Goal: Complete application form: Complete application form

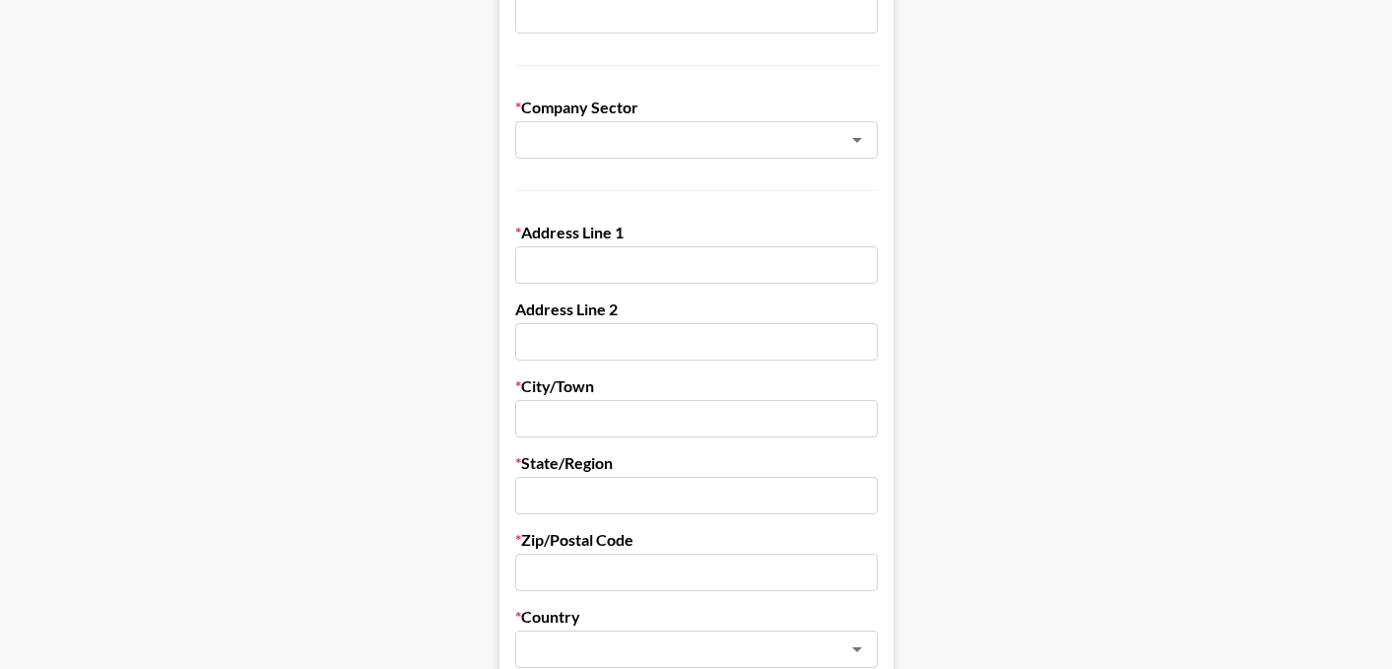
scroll to position [513, 0]
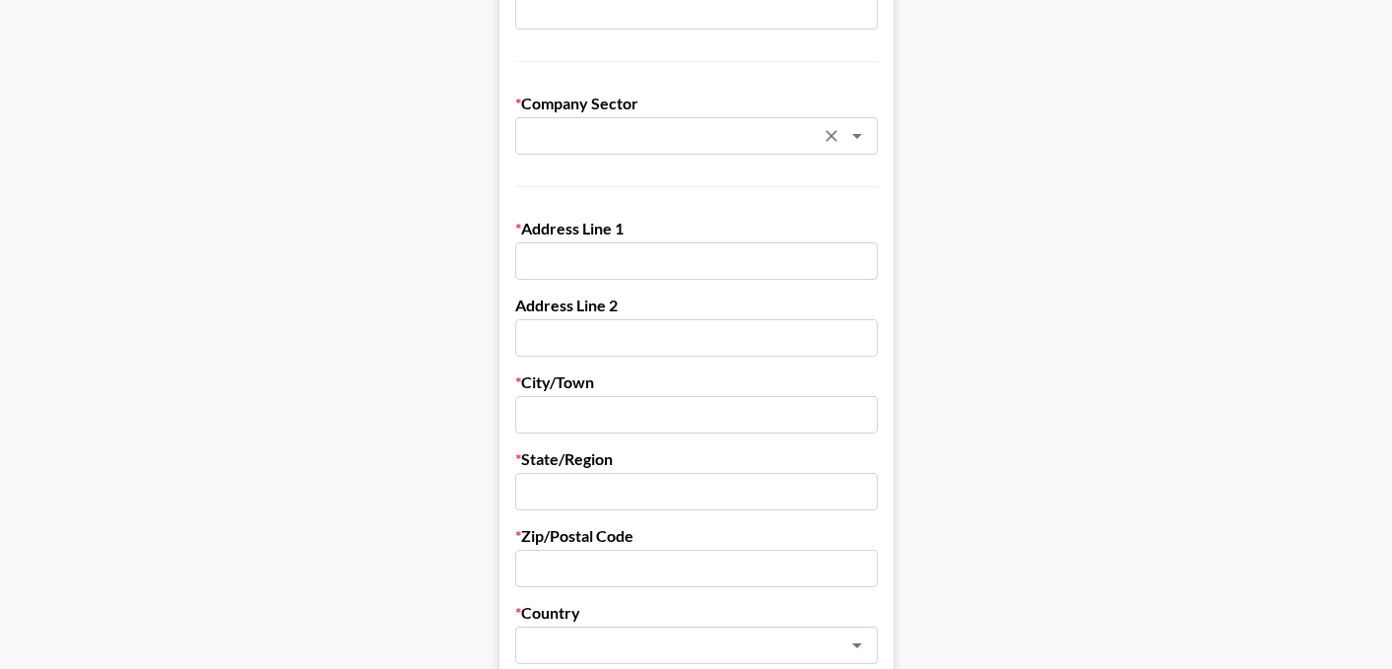
click at [557, 134] on input "text" at bounding box center [670, 136] width 287 height 23
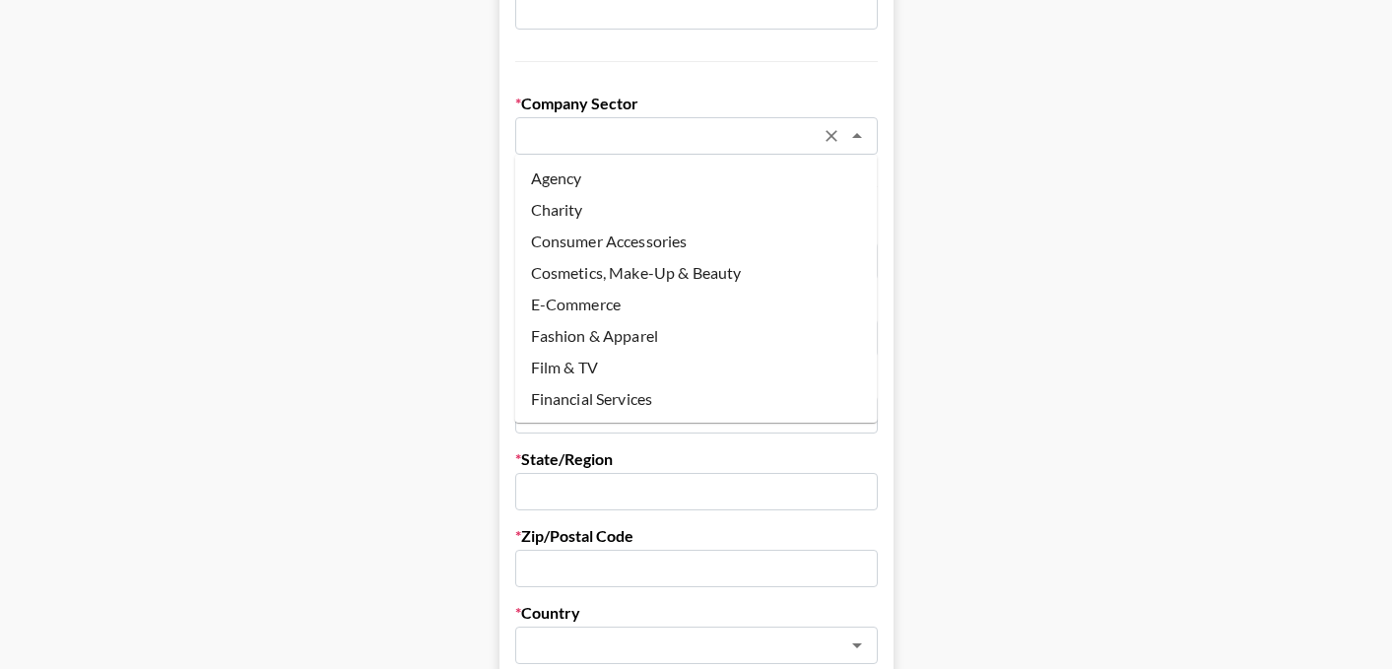
click at [582, 176] on li "Agency" at bounding box center [696, 179] width 363 height 32
type input "Agency"
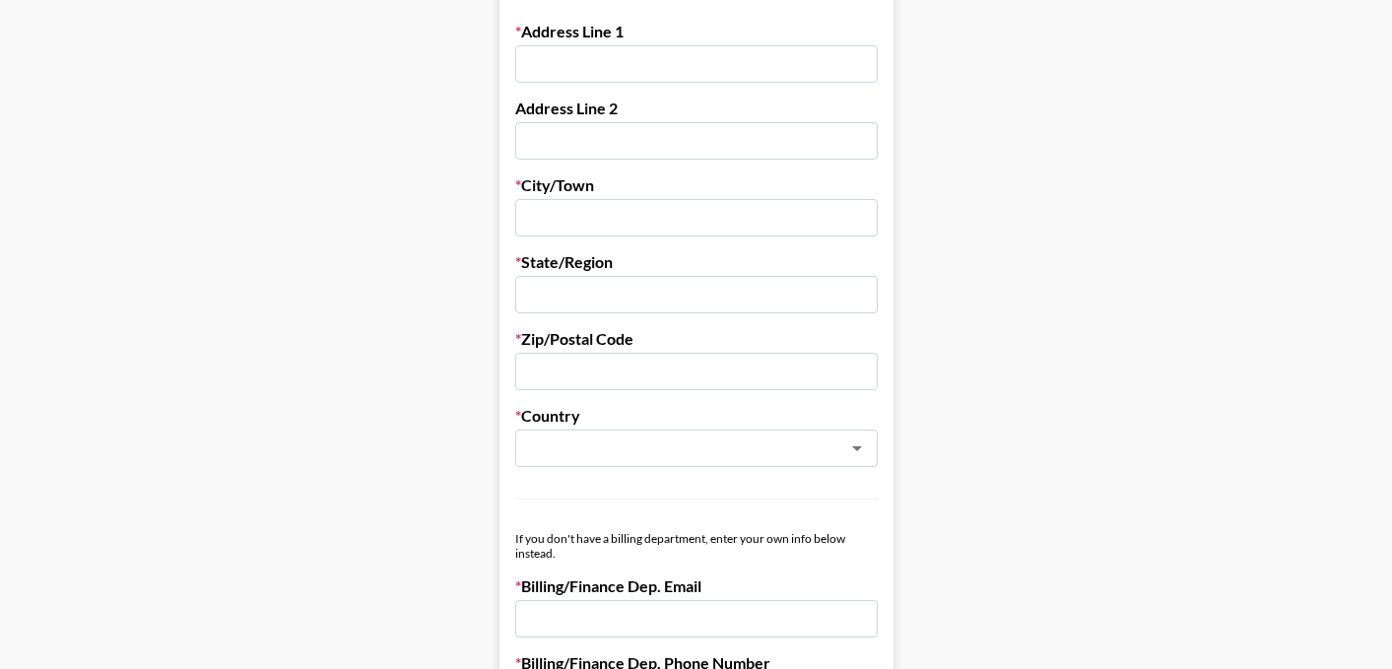
scroll to position [536, 0]
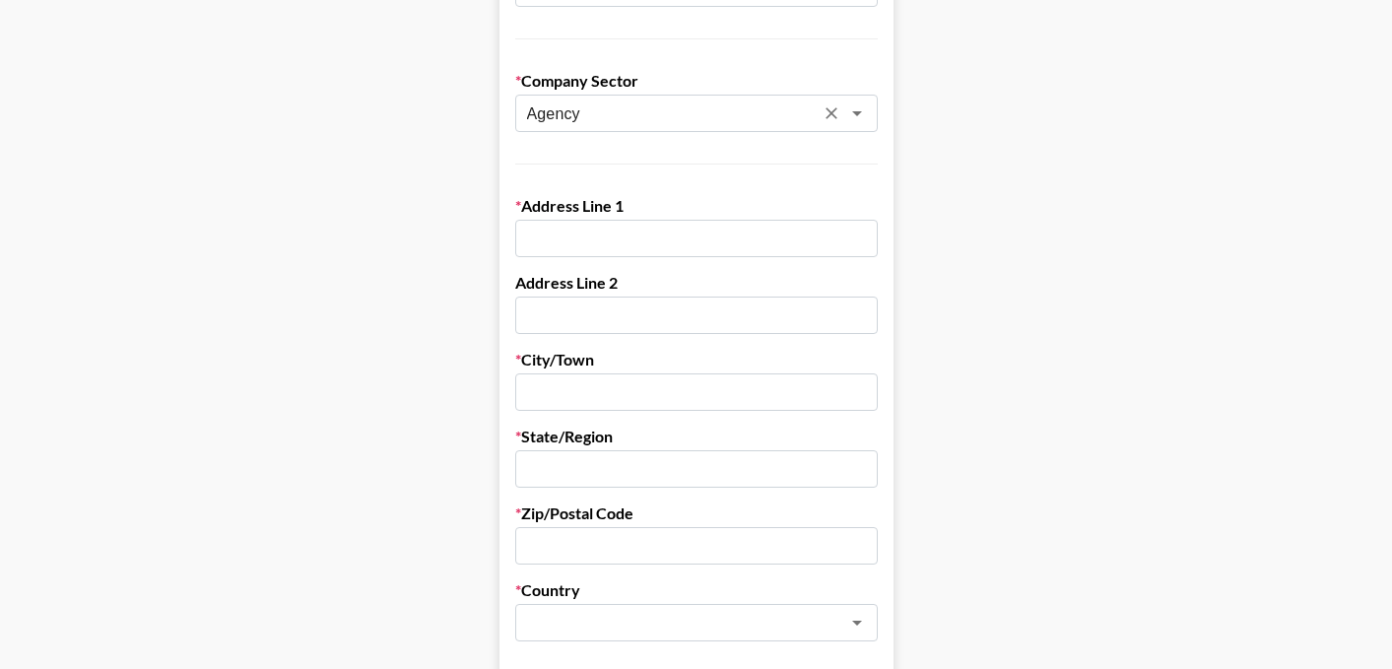
click at [581, 108] on input "Agency" at bounding box center [670, 113] width 287 height 23
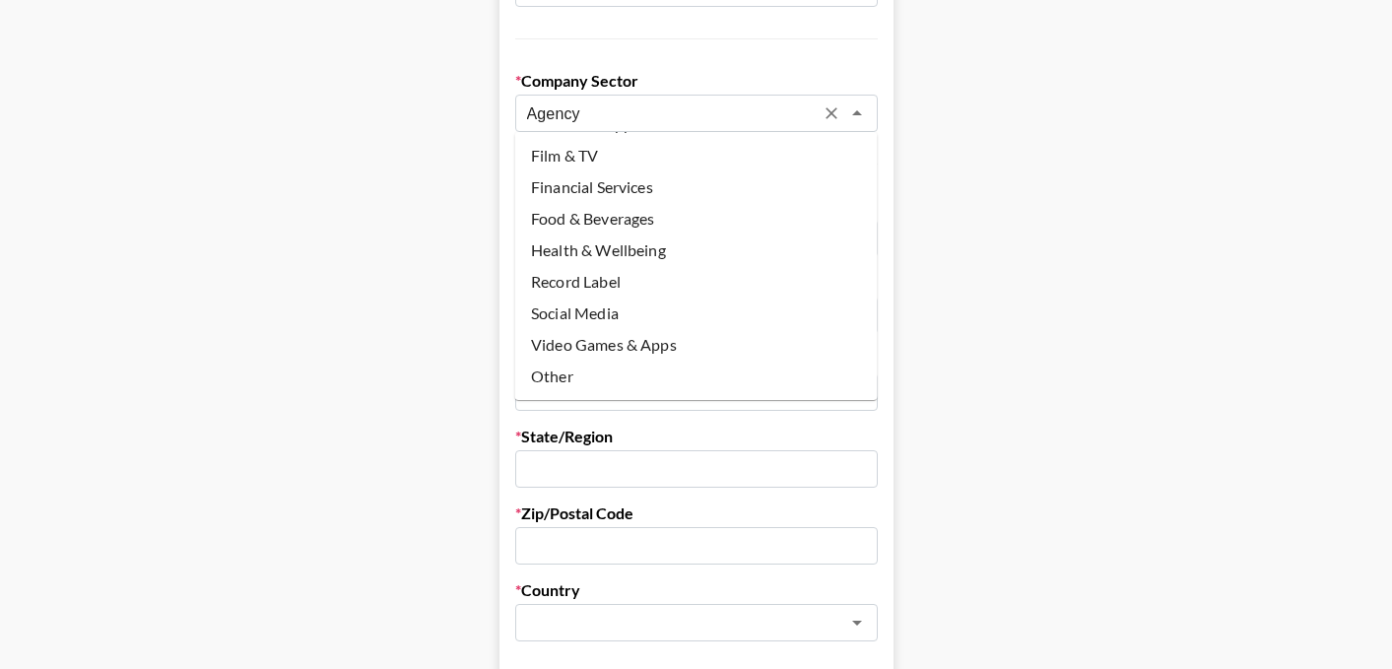
scroll to position [0, 0]
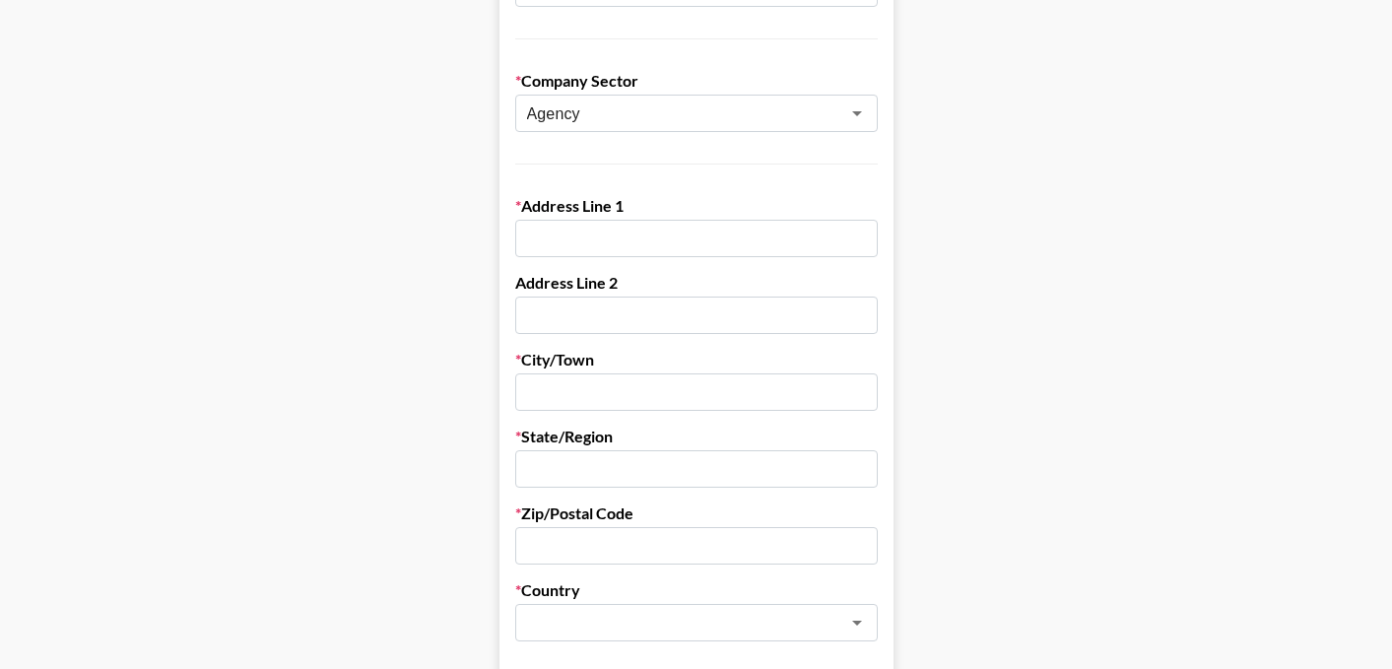
click at [470, 232] on main "First Name Last Name Company Name Registered Name (If Different) Trading Name (…" at bounding box center [696, 424] width 1360 height 1701
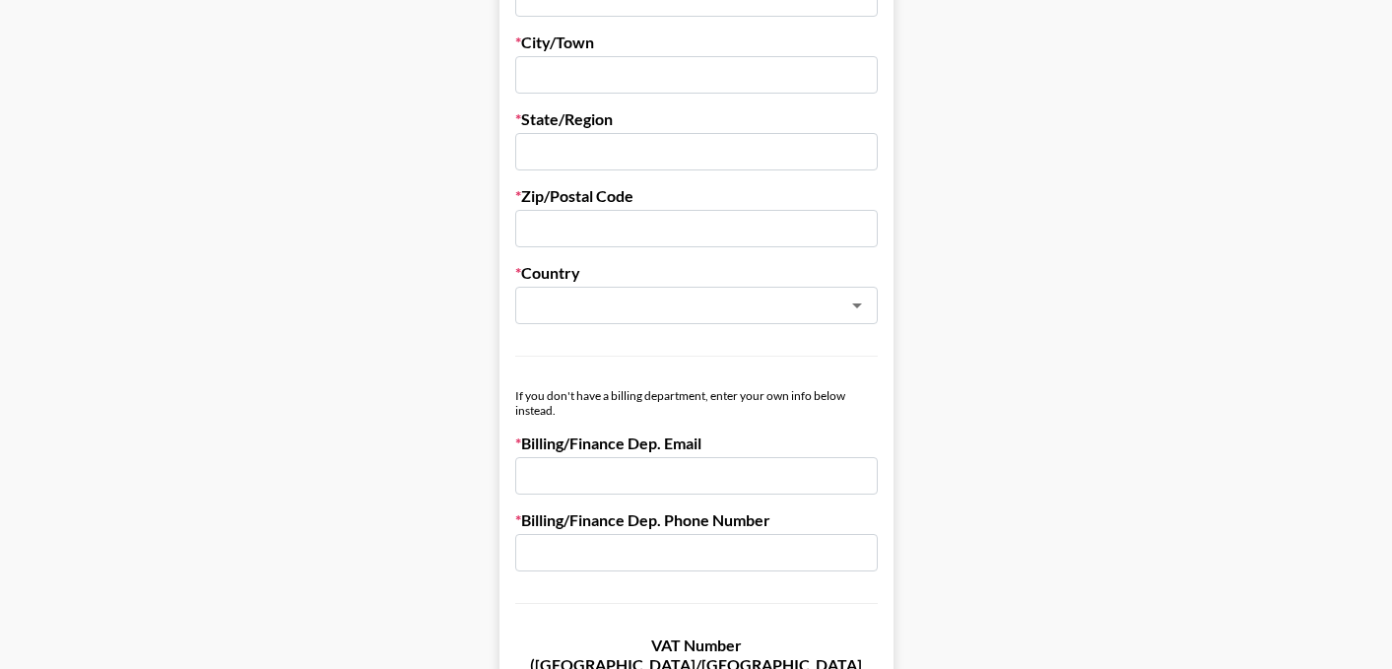
scroll to position [1214, 0]
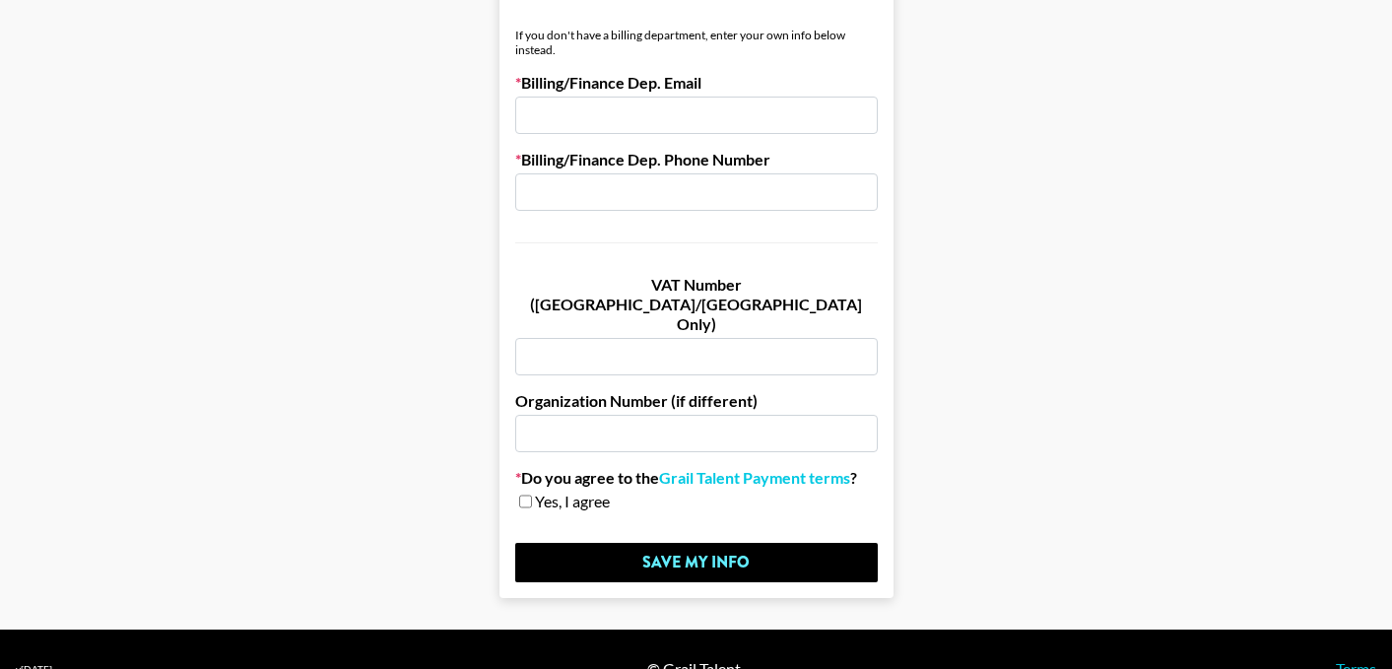
click at [527, 495] on input "checkbox" at bounding box center [525, 502] width 13 height 14
checkbox input "true"
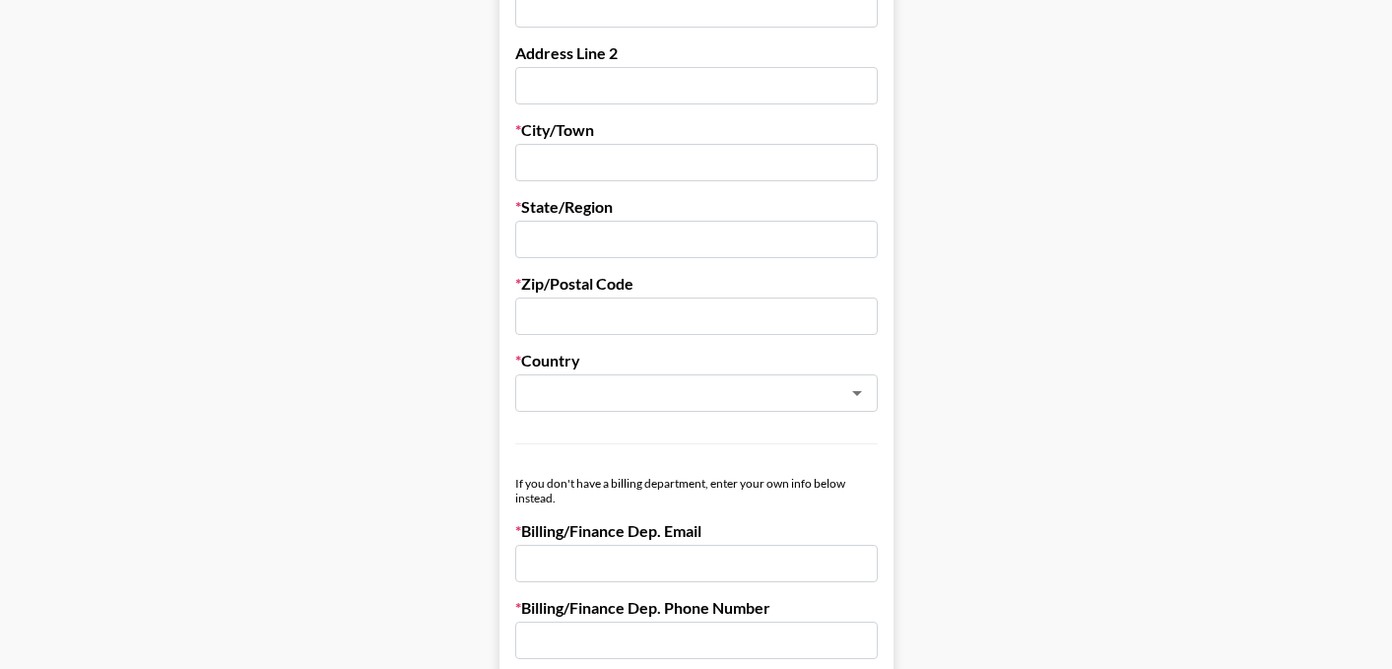
scroll to position [752, 0]
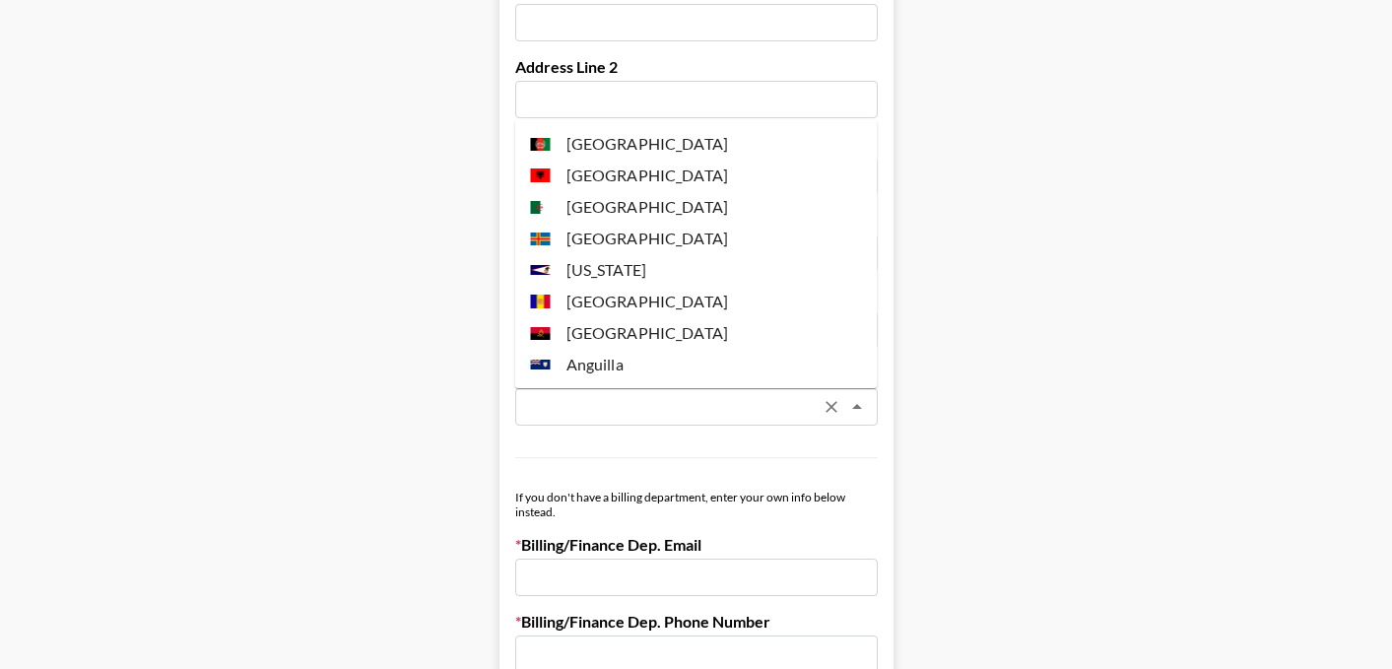
click at [569, 404] on input "text" at bounding box center [670, 407] width 287 height 23
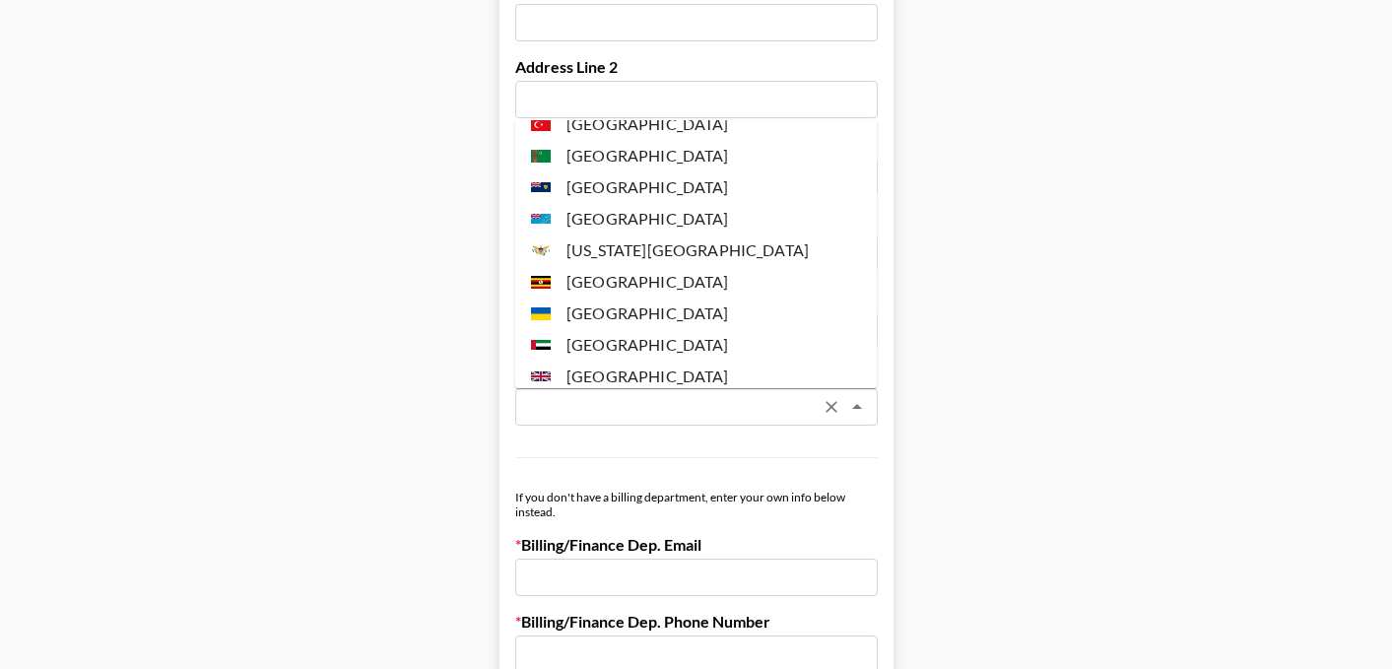
scroll to position [7293, 0]
click at [607, 425] on li "[GEOGRAPHIC_DATA]" at bounding box center [696, 441] width 363 height 32
type input "[GEOGRAPHIC_DATA]"
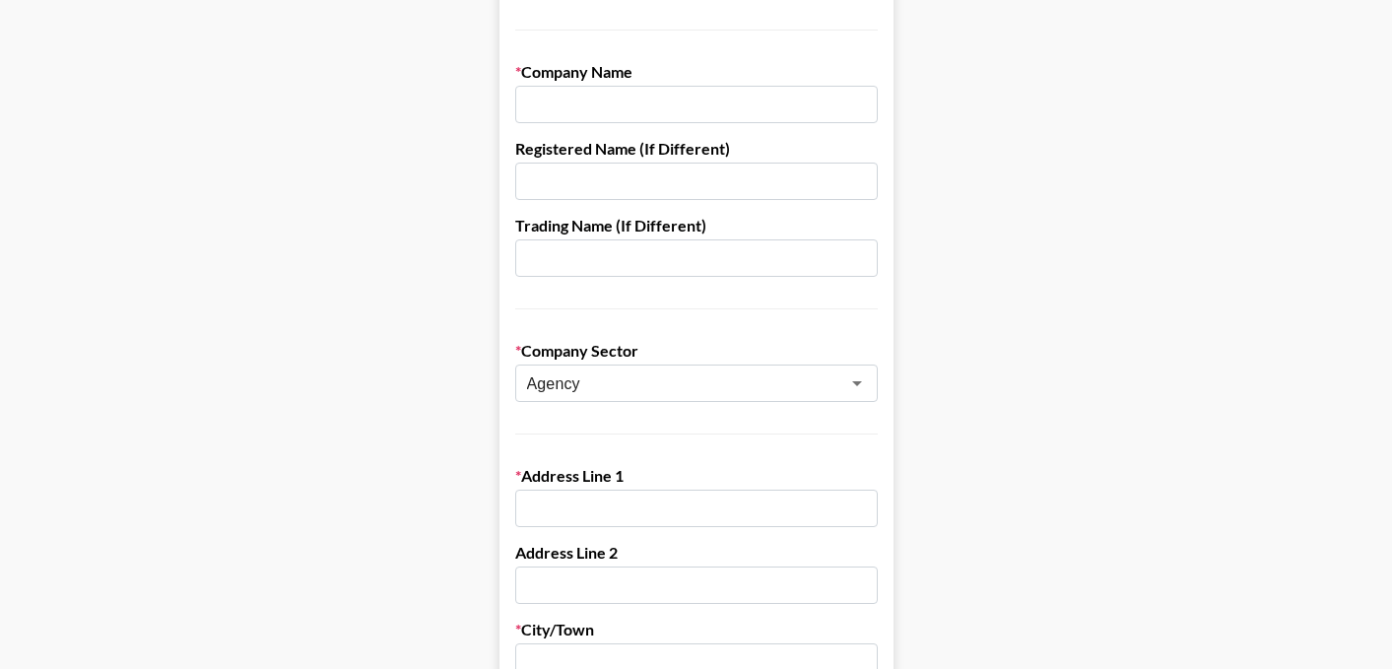
scroll to position [0, 0]
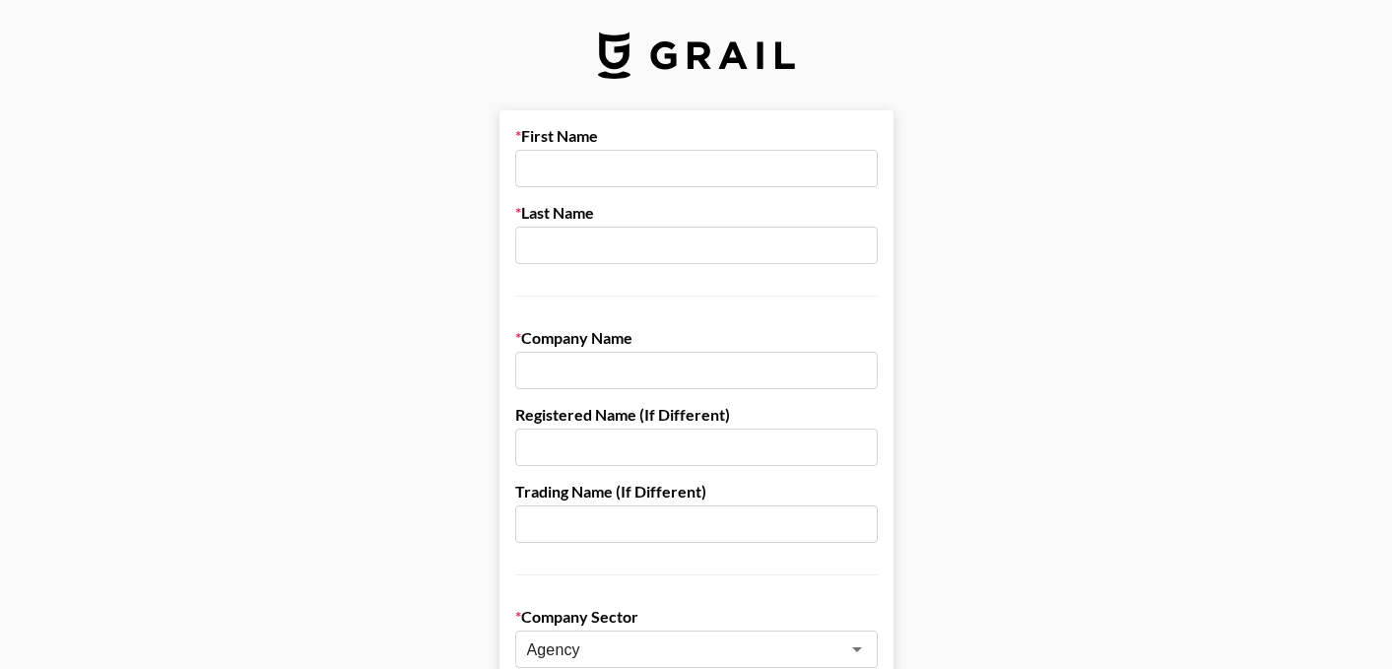
click at [605, 362] on input "text" at bounding box center [696, 370] width 363 height 37
type input "Socialyte LLC"
click at [676, 537] on input "text" at bounding box center [696, 523] width 363 height 37
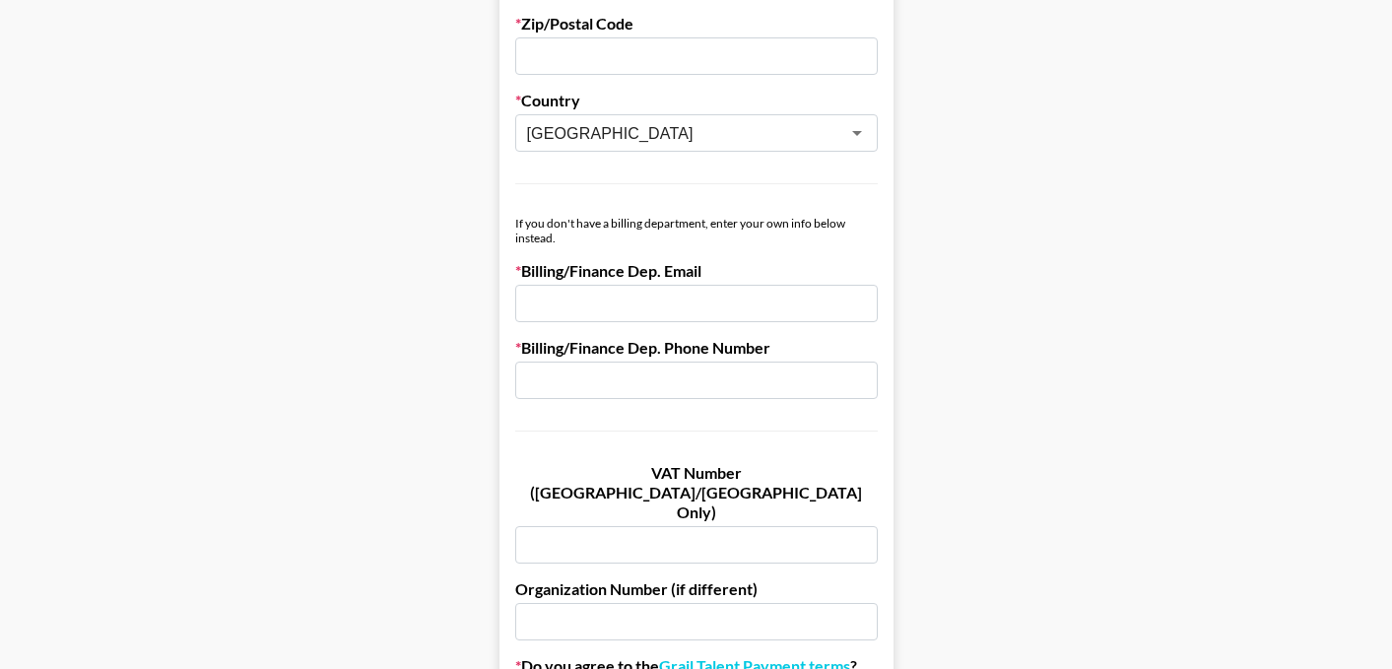
scroll to position [1025, 0]
type input "The Digital Dept."
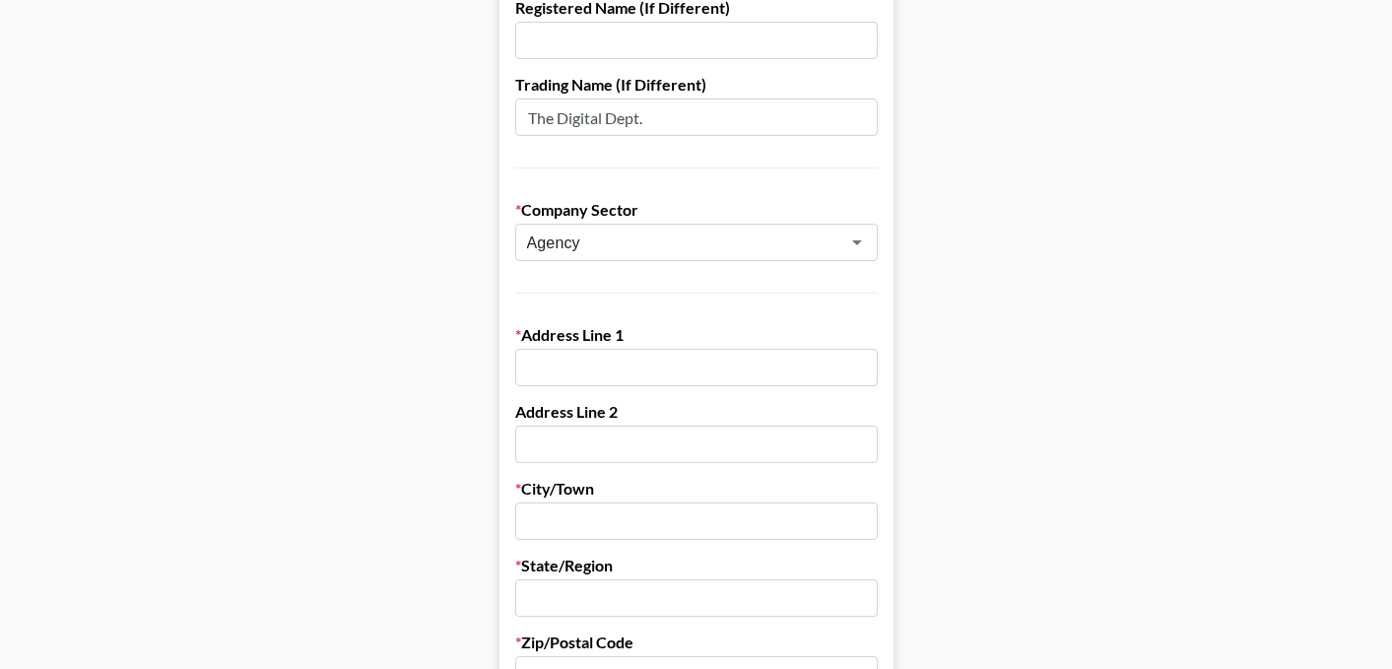
scroll to position [92, 0]
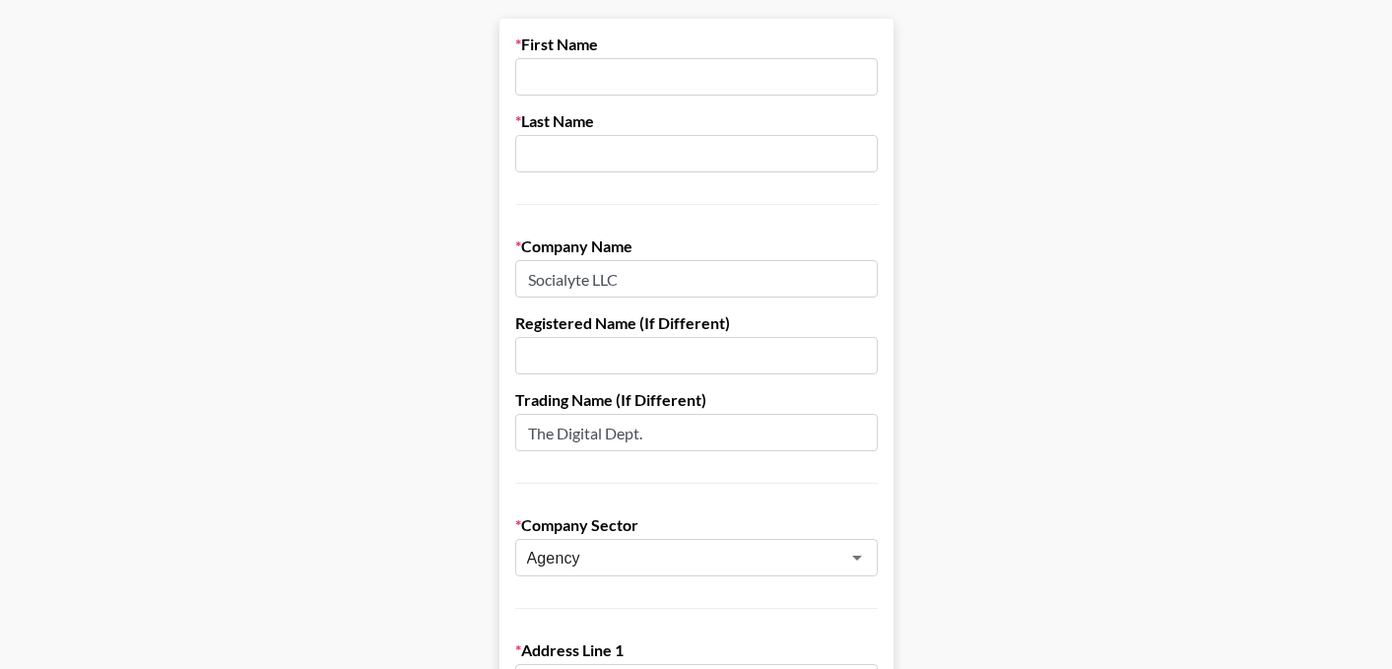
click at [614, 85] on input "text" at bounding box center [696, 76] width 363 height 37
type input "[PERSON_NAME]"
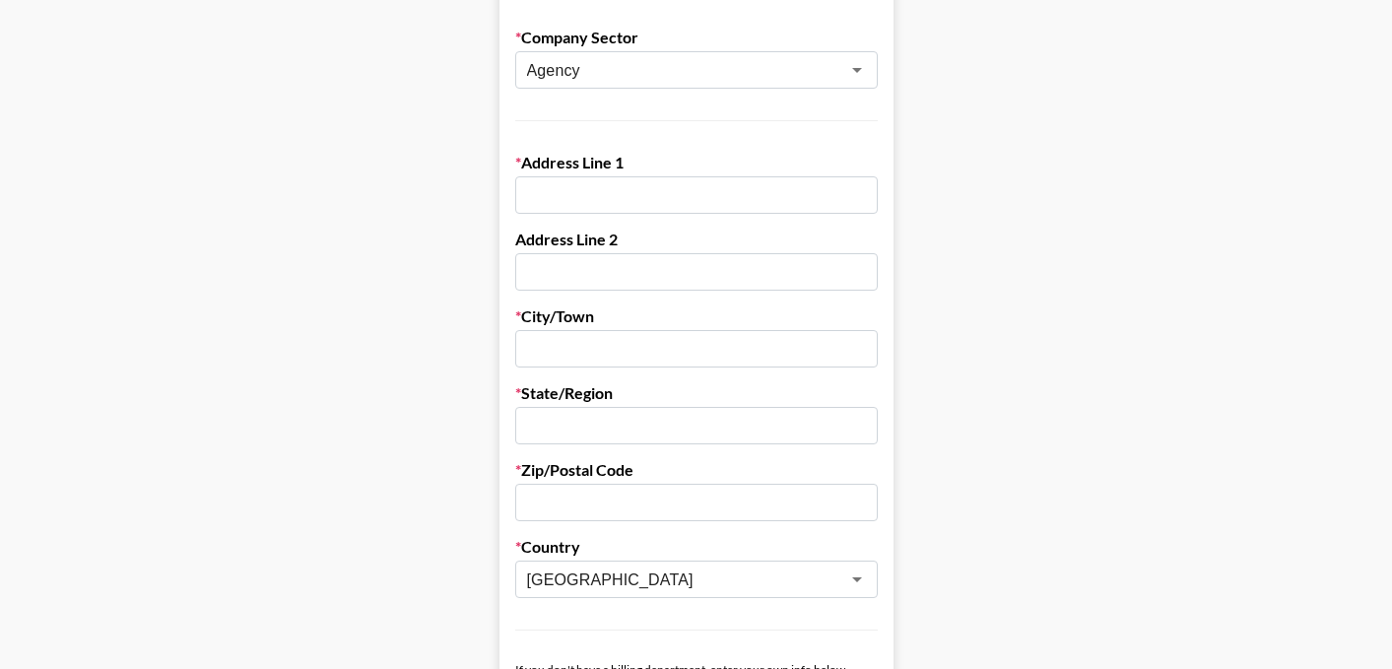
scroll to position [586, 0]
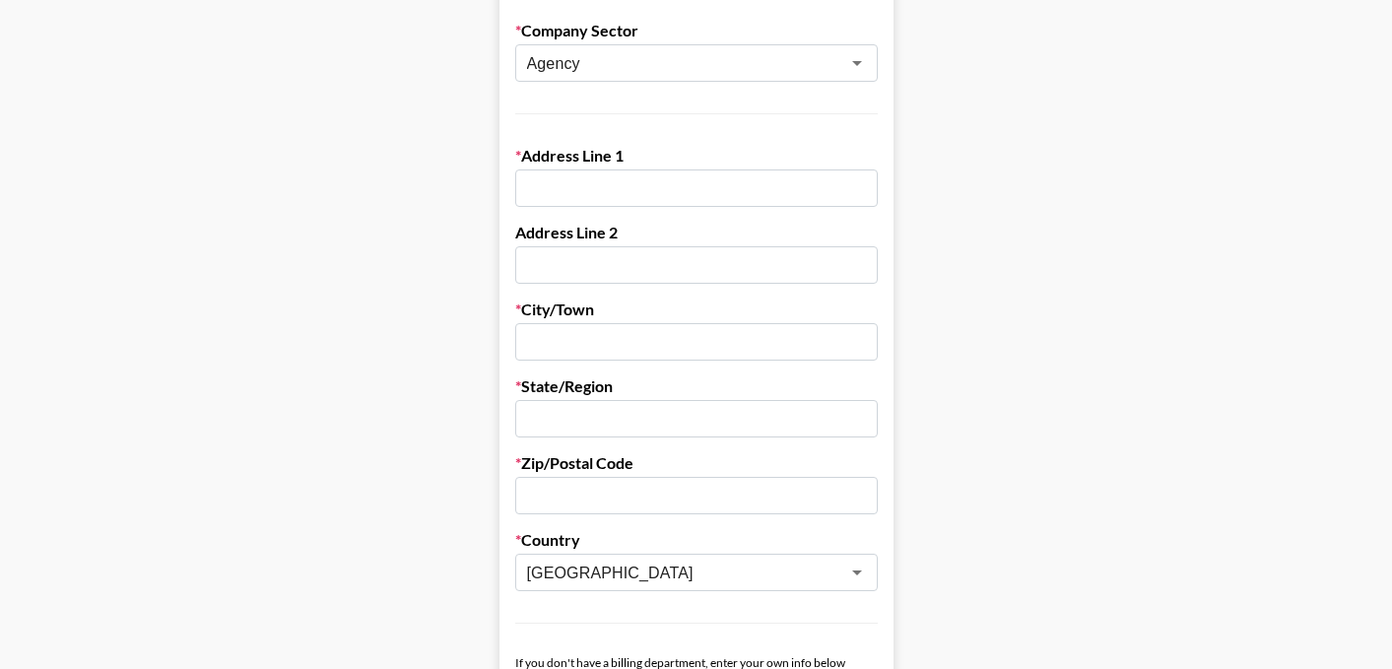
type input "[PERSON_NAME]"
click at [596, 186] on input "text" at bounding box center [696, 187] width 363 height 37
paste input "[STREET_ADDRESS]"
drag, startPoint x: 676, startPoint y: 187, endPoint x: 812, endPoint y: 189, distance: 136.0
click at [812, 189] on input "[STREET_ADDRESS]" at bounding box center [696, 187] width 363 height 37
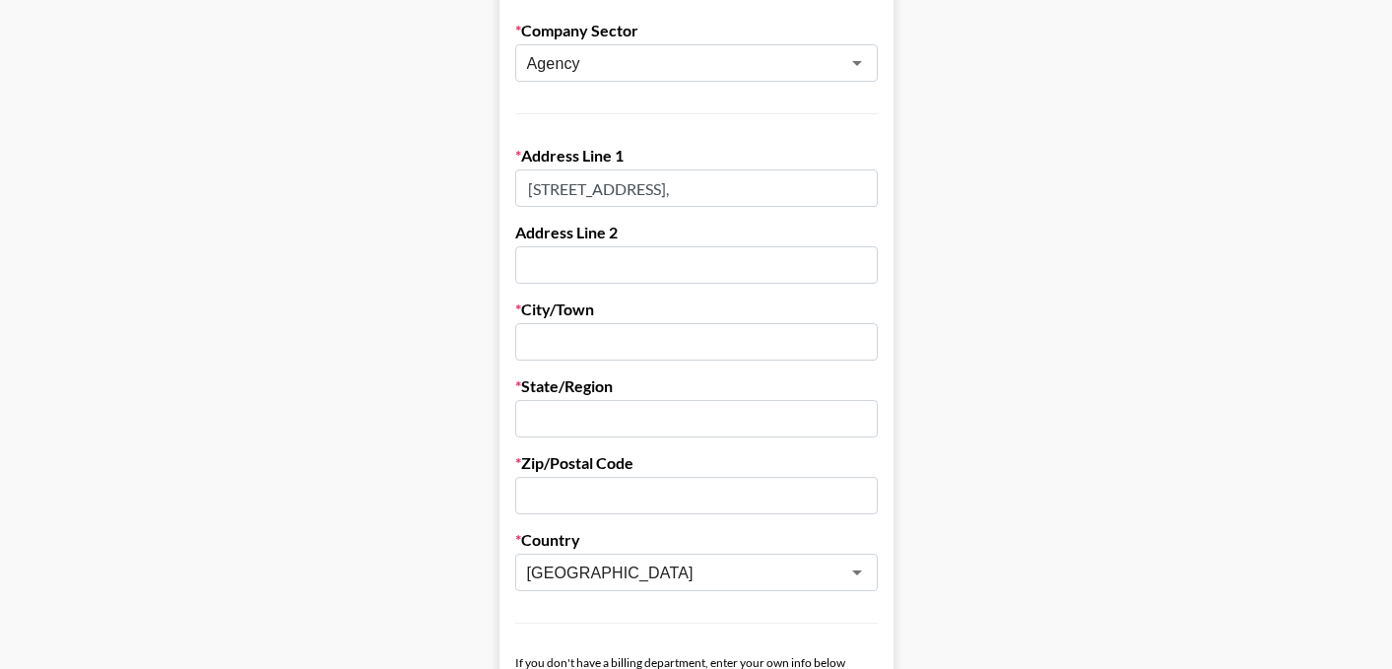
type input "[STREET_ADDRESS],"
click at [736, 253] on input "text" at bounding box center [696, 264] width 363 height 37
paste input "Suite 1200"
type input "Suite 1200"
click at [712, 197] on input "[STREET_ADDRESS]," at bounding box center [696, 187] width 363 height 37
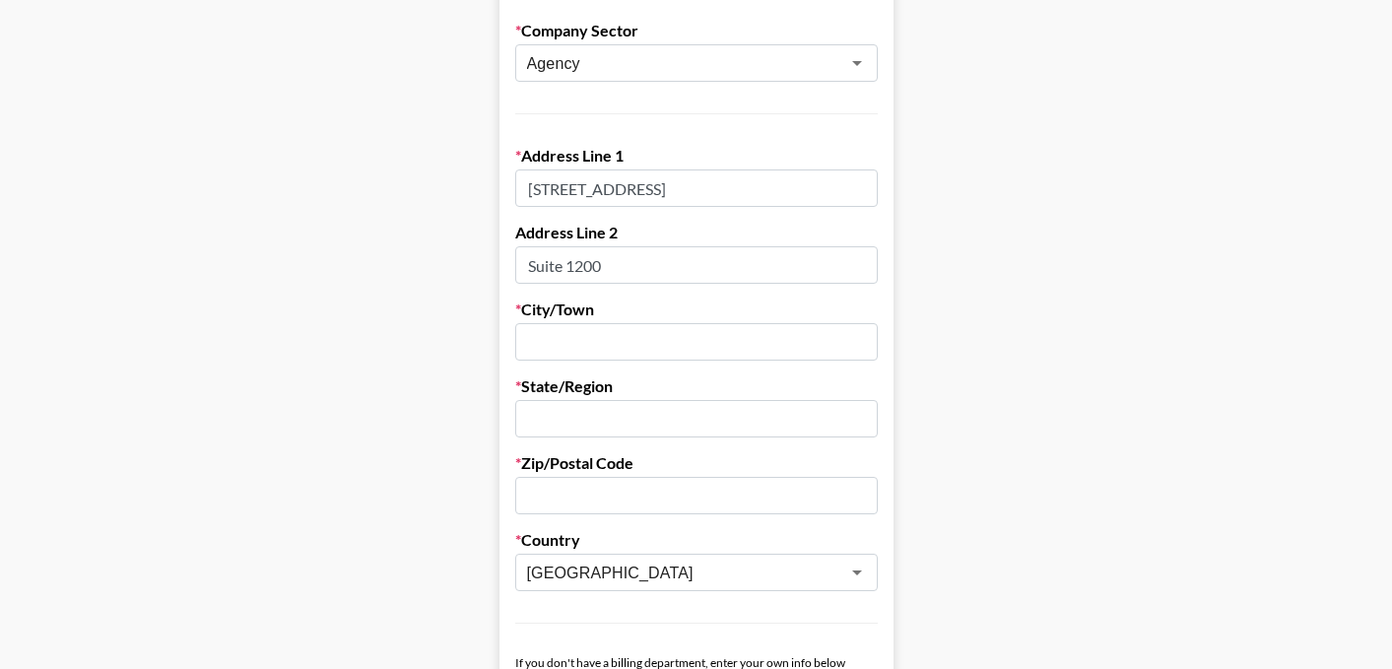
type input "[STREET_ADDRESS]"
click at [620, 339] on input "text" at bounding box center [696, 341] width 363 height 37
type input "Coral Gables"
click at [630, 413] on input "text" at bounding box center [696, 418] width 363 height 37
type input "[US_STATE]"
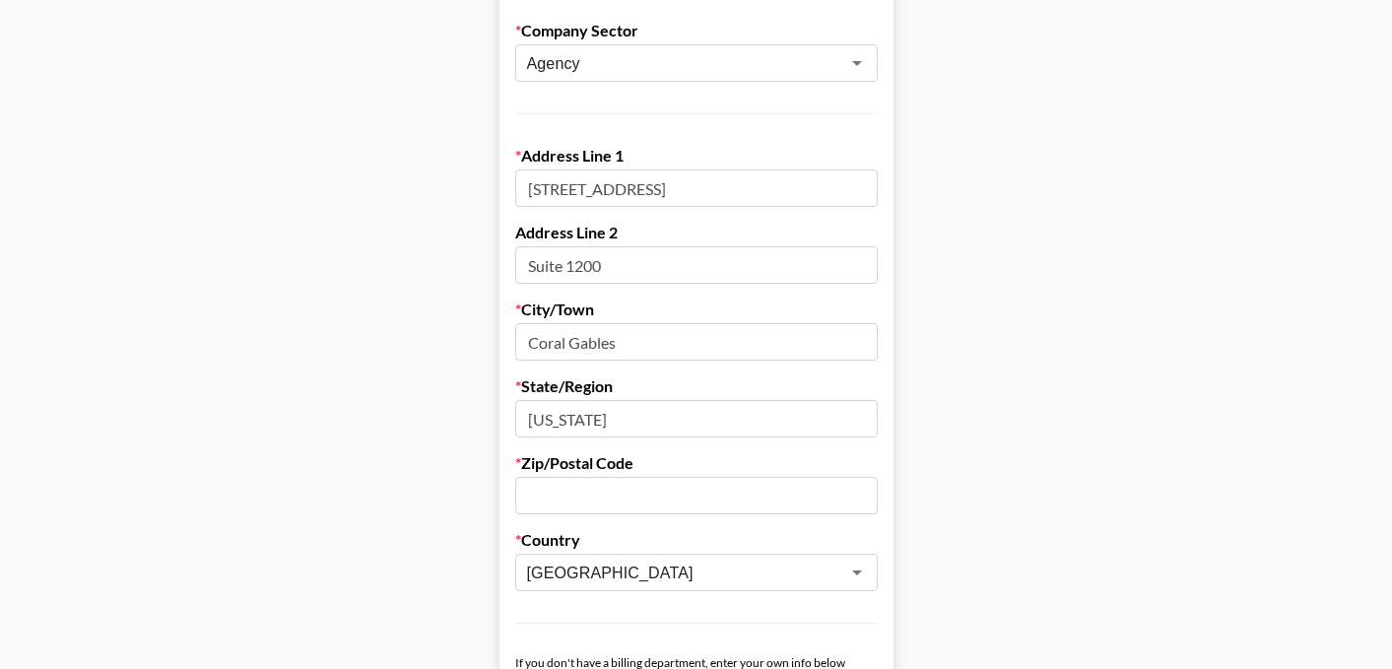
click at [578, 504] on input "text" at bounding box center [696, 495] width 363 height 37
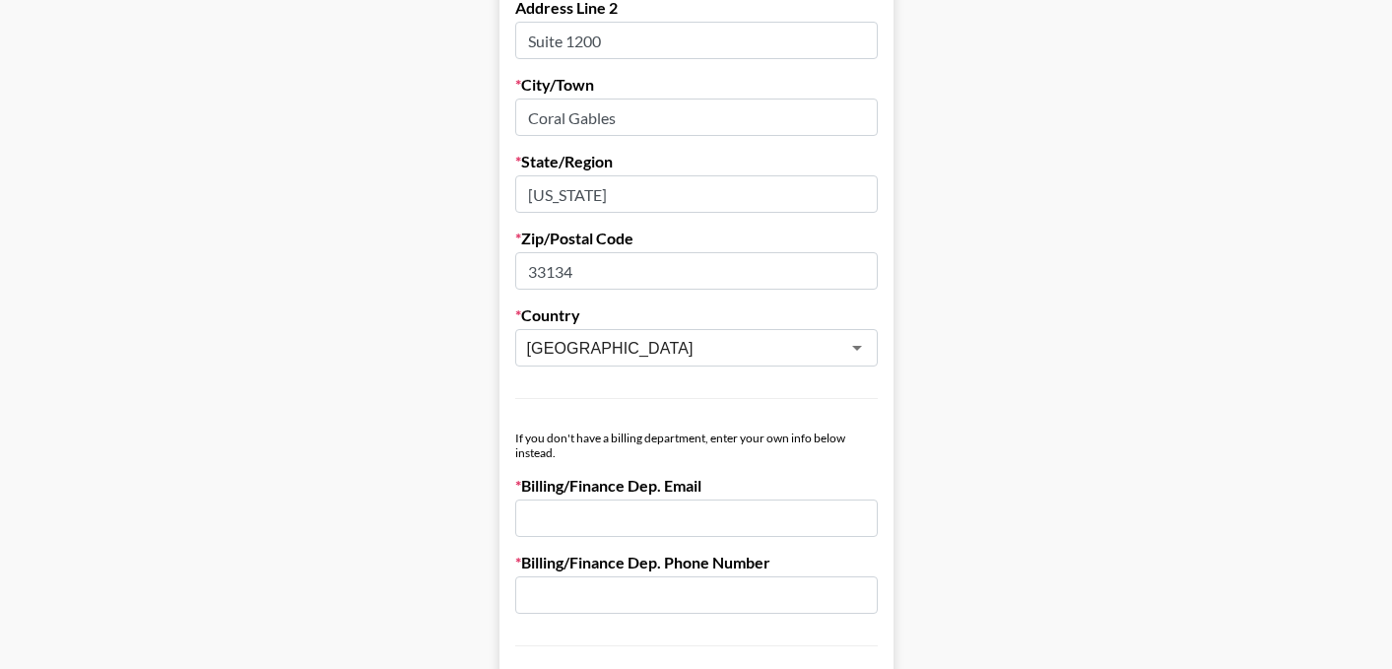
scroll to position [878, 0]
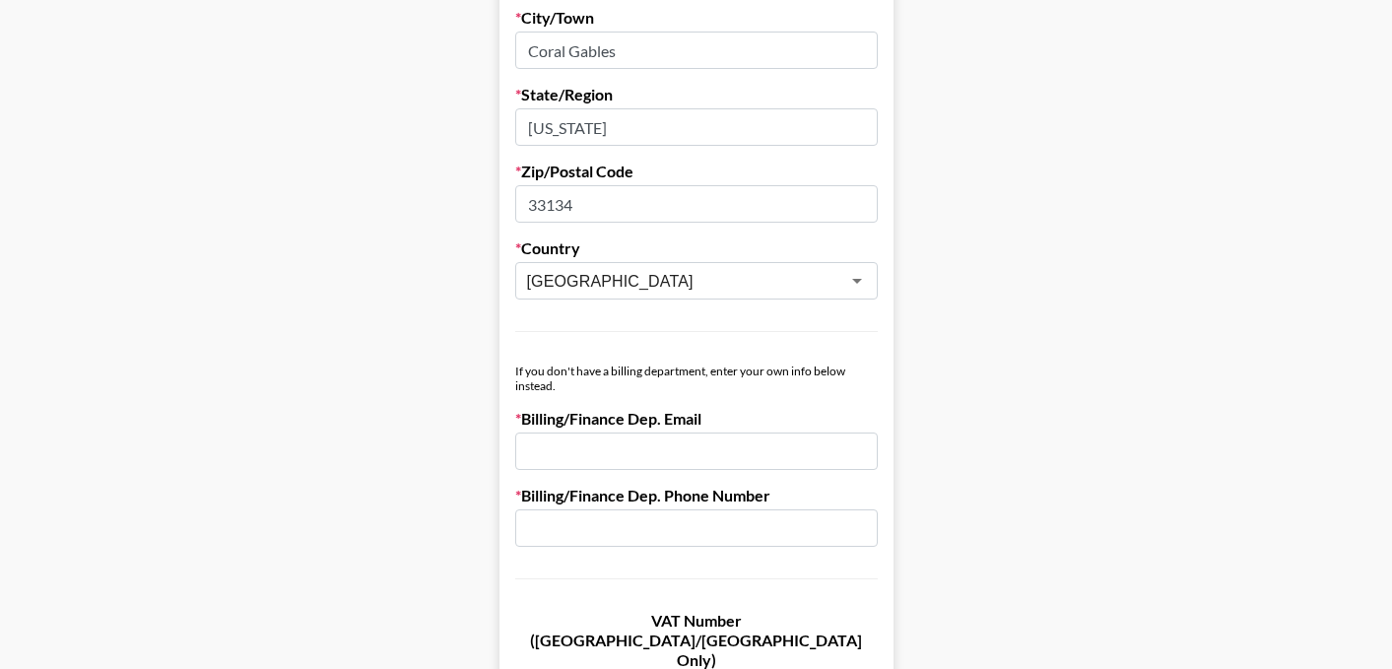
type input "33134"
click at [593, 438] on input "email" at bounding box center [696, 450] width 363 height 37
type input "[EMAIL_ADDRESS][DOMAIN_NAME]"
click at [592, 538] on input "text" at bounding box center [696, 527] width 363 height 37
paste input "[PHONE_NUMBER]"
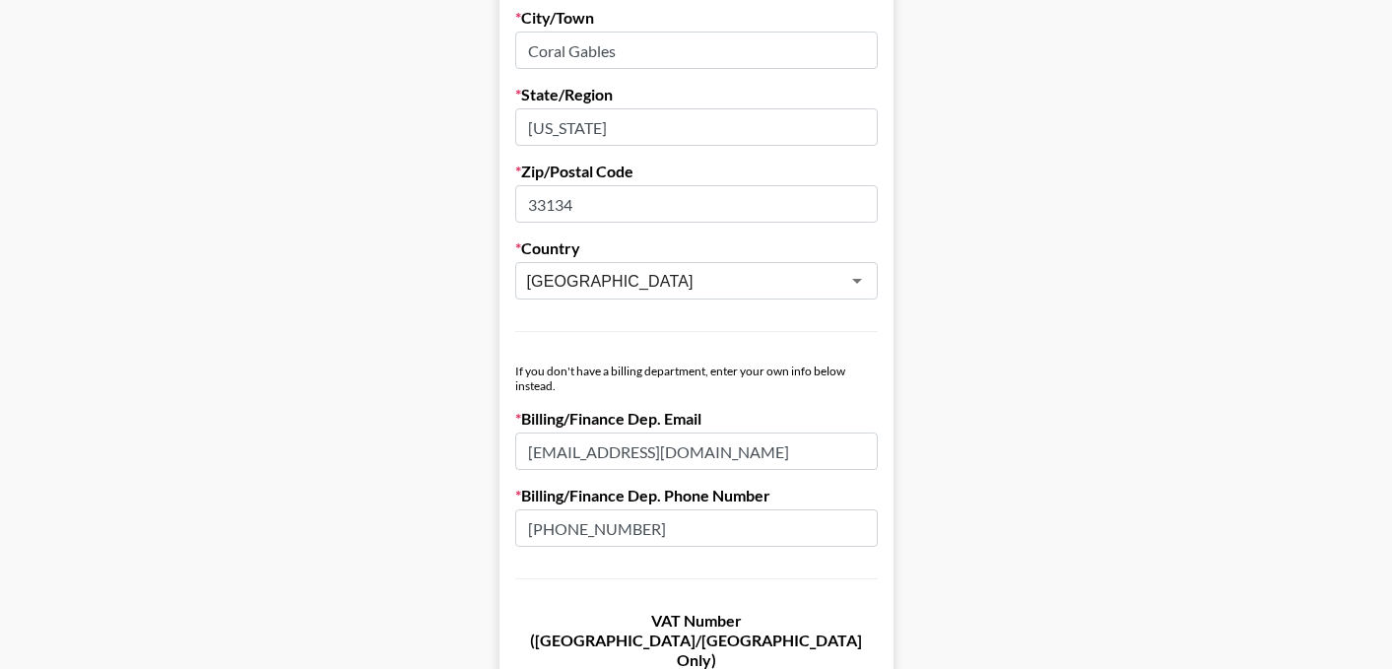
type input "[PHONE_NUMBER]"
click at [468, 435] on main "First Name [PERSON_NAME] Last Name [PERSON_NAME] Company Name Socialyte LLC Reg…" at bounding box center [696, 83] width 1360 height 1701
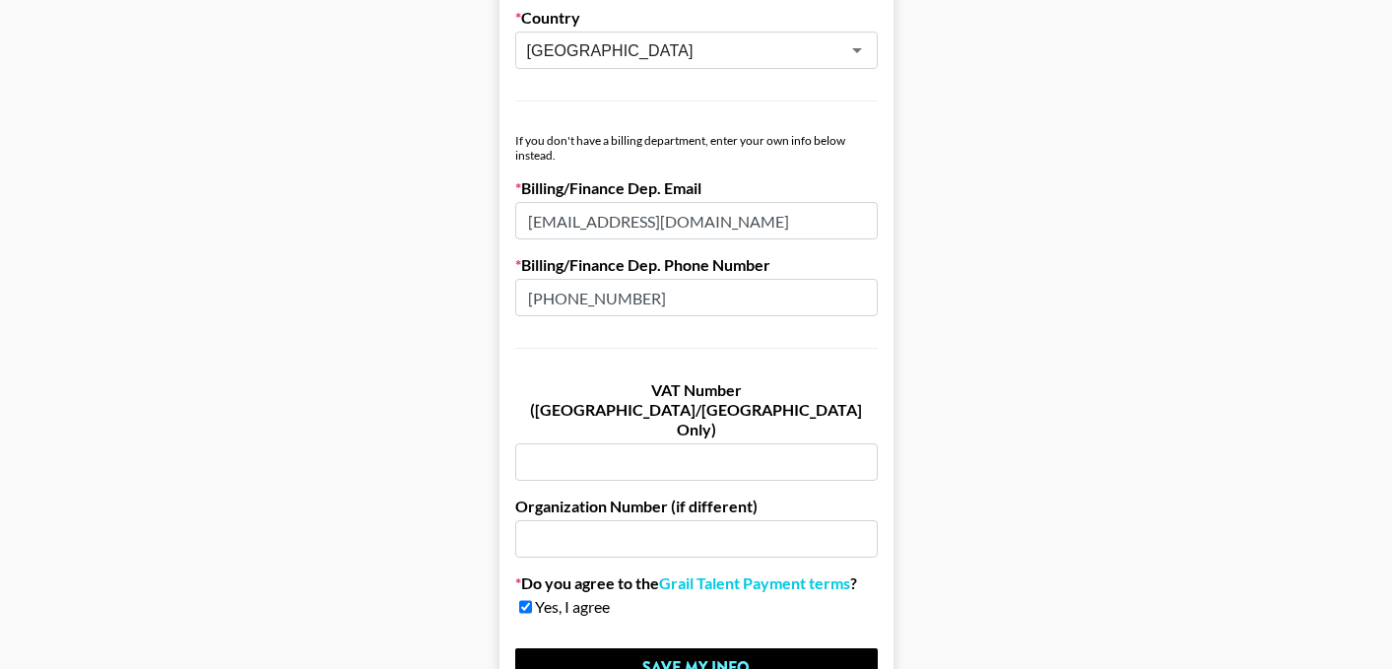
scroll to position [1214, 0]
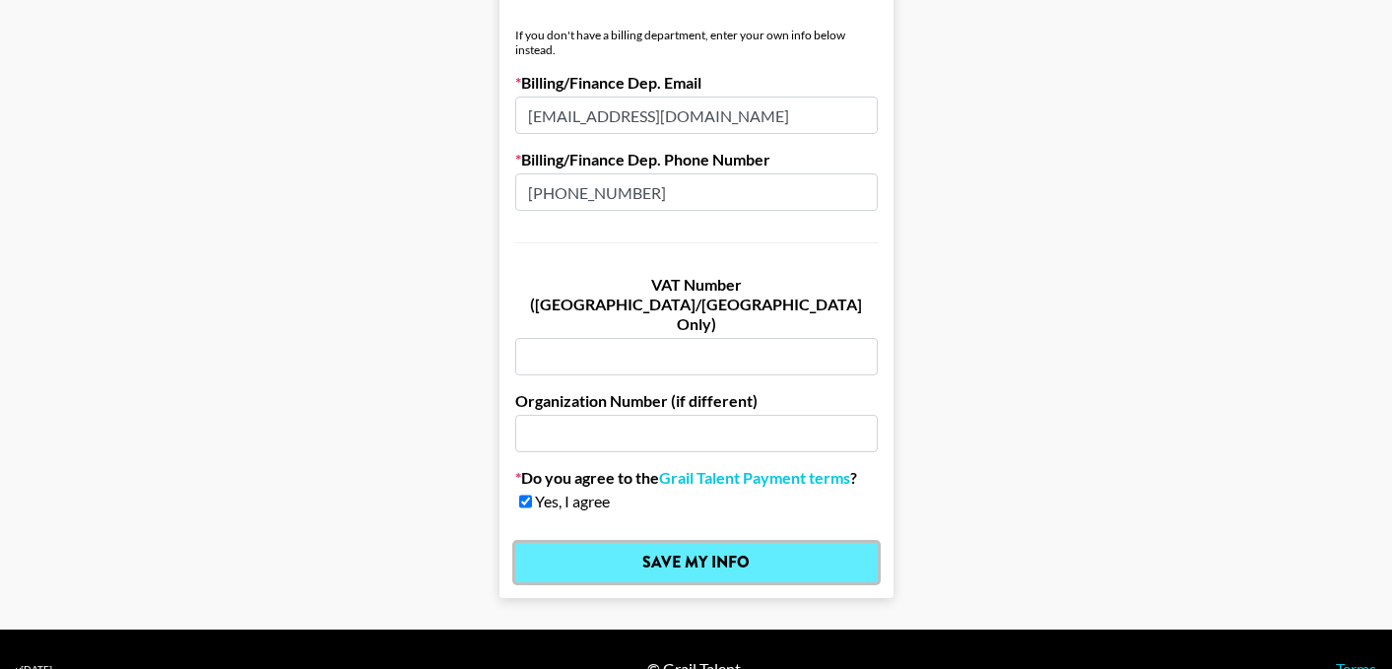
click at [656, 543] on input "Save My Info" at bounding box center [696, 562] width 363 height 39
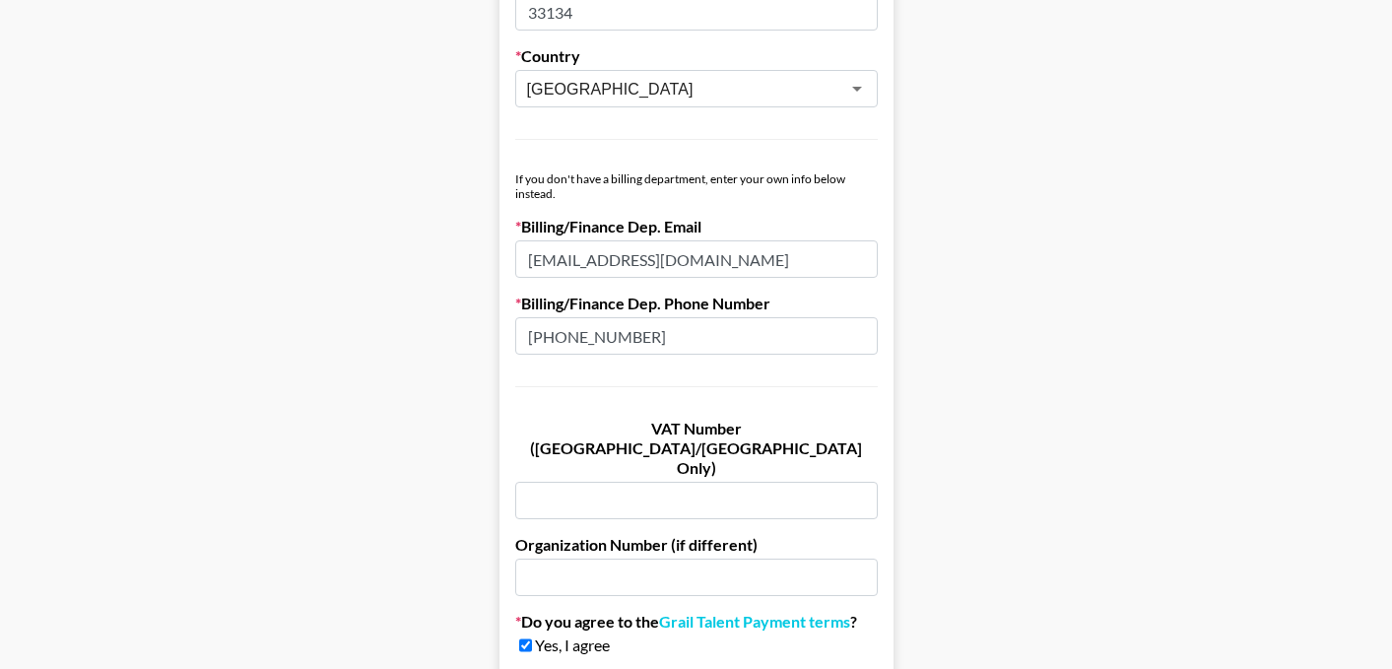
scroll to position [1387, 0]
